Goal: Book appointment/travel/reservation

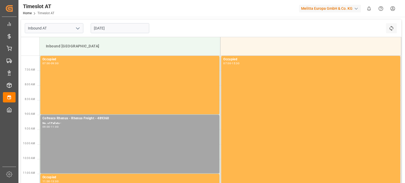
click at [112, 24] on div "[DATE]" at bounding box center [120, 28] width 66 height 17
click at [112, 29] on input "[DATE]" at bounding box center [120, 28] width 59 height 10
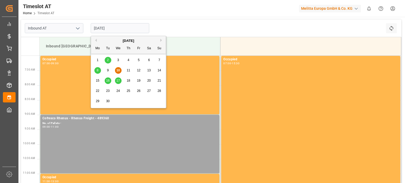
click at [127, 70] on span "11" at bounding box center [128, 71] width 3 height 4
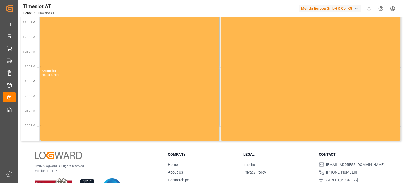
scroll to position [186, 0]
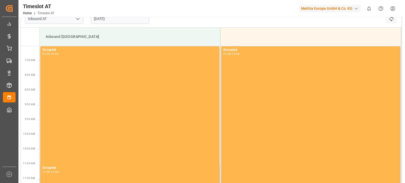
scroll to position [0, 0]
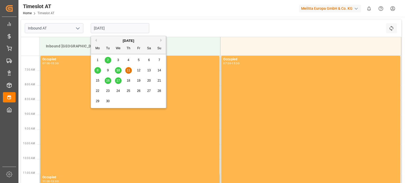
click at [111, 32] on input "[DATE]" at bounding box center [120, 28] width 59 height 10
click at [117, 70] on span "10" at bounding box center [117, 71] width 3 height 4
type input "[DATE]"
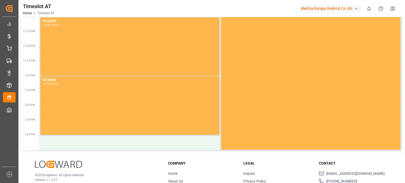
scroll to position [186, 0]
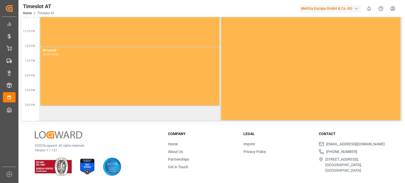
click at [96, 114] on td at bounding box center [130, 113] width 181 height 15
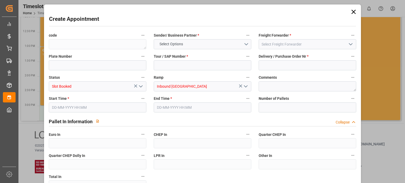
type input "0"
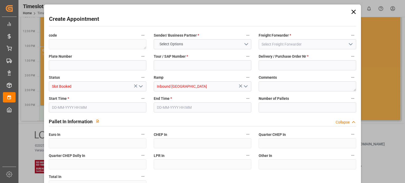
type input "0"
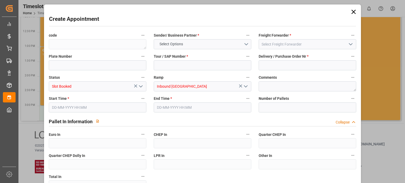
type input "0"
type input "[DATE] 15:00"
type input "[DATE] 17:00"
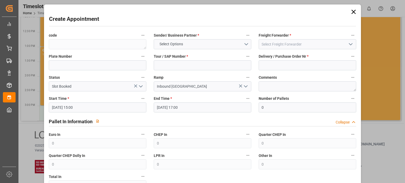
scroll to position [0, 0]
click at [351, 11] on icon at bounding box center [353, 11] width 7 height 7
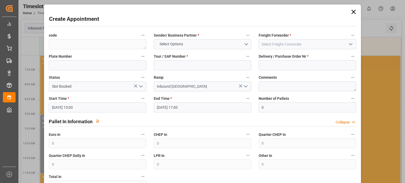
click at [350, 13] on icon at bounding box center [353, 11] width 7 height 7
